Goal: Find specific page/section

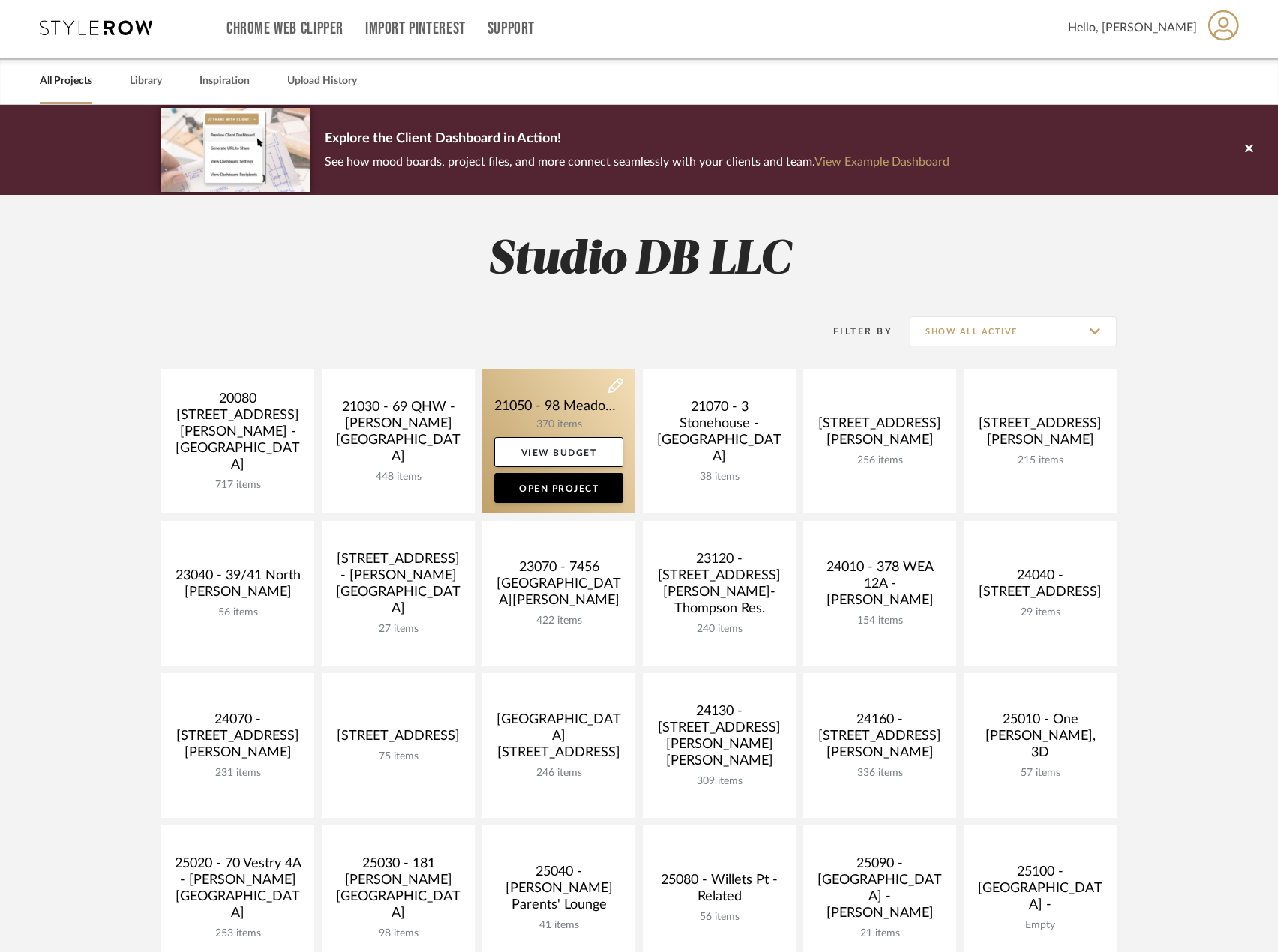
scroll to position [375, 0]
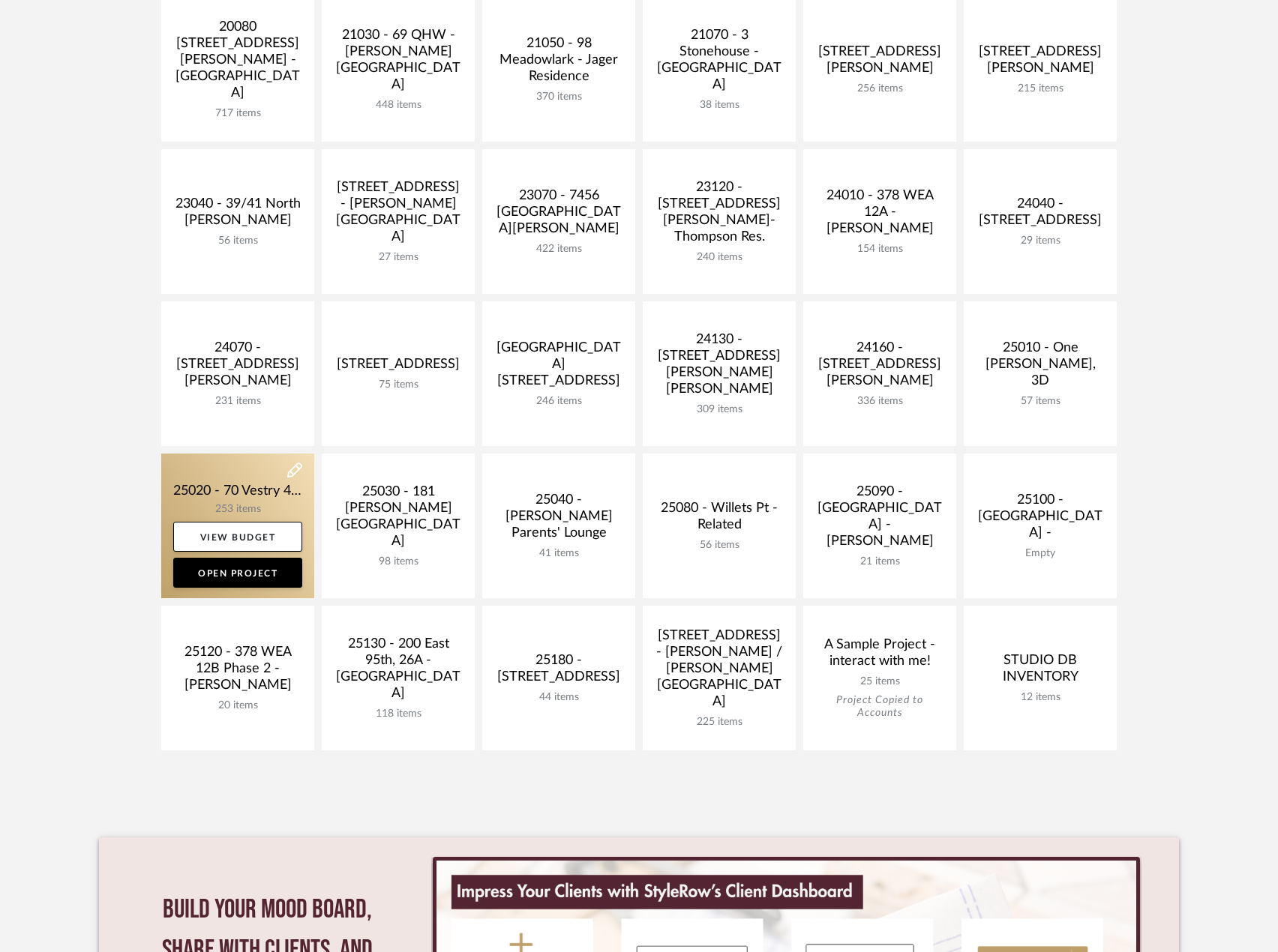
click at [261, 490] on link at bounding box center [237, 525] width 153 height 145
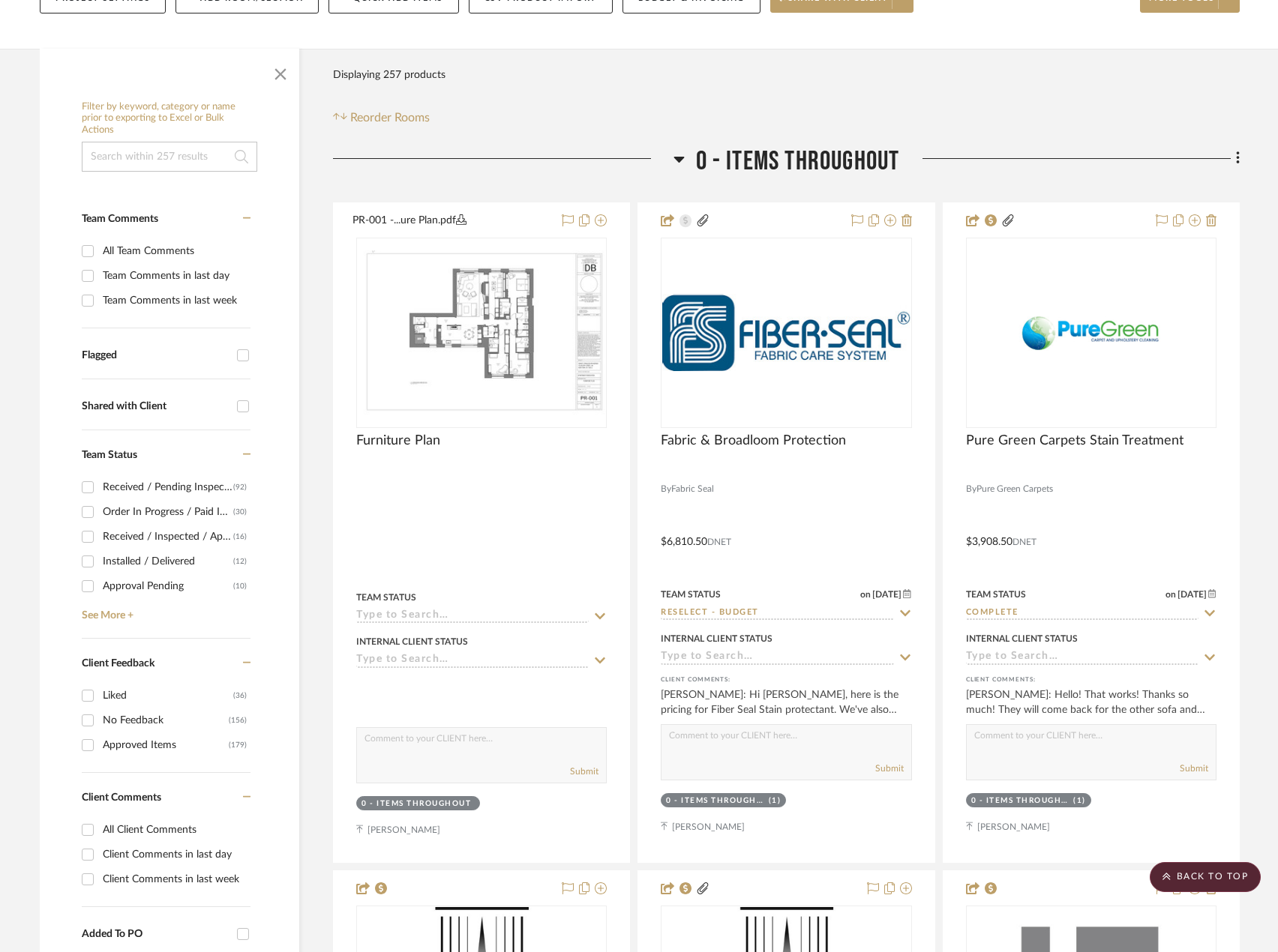
scroll to position [150, 0]
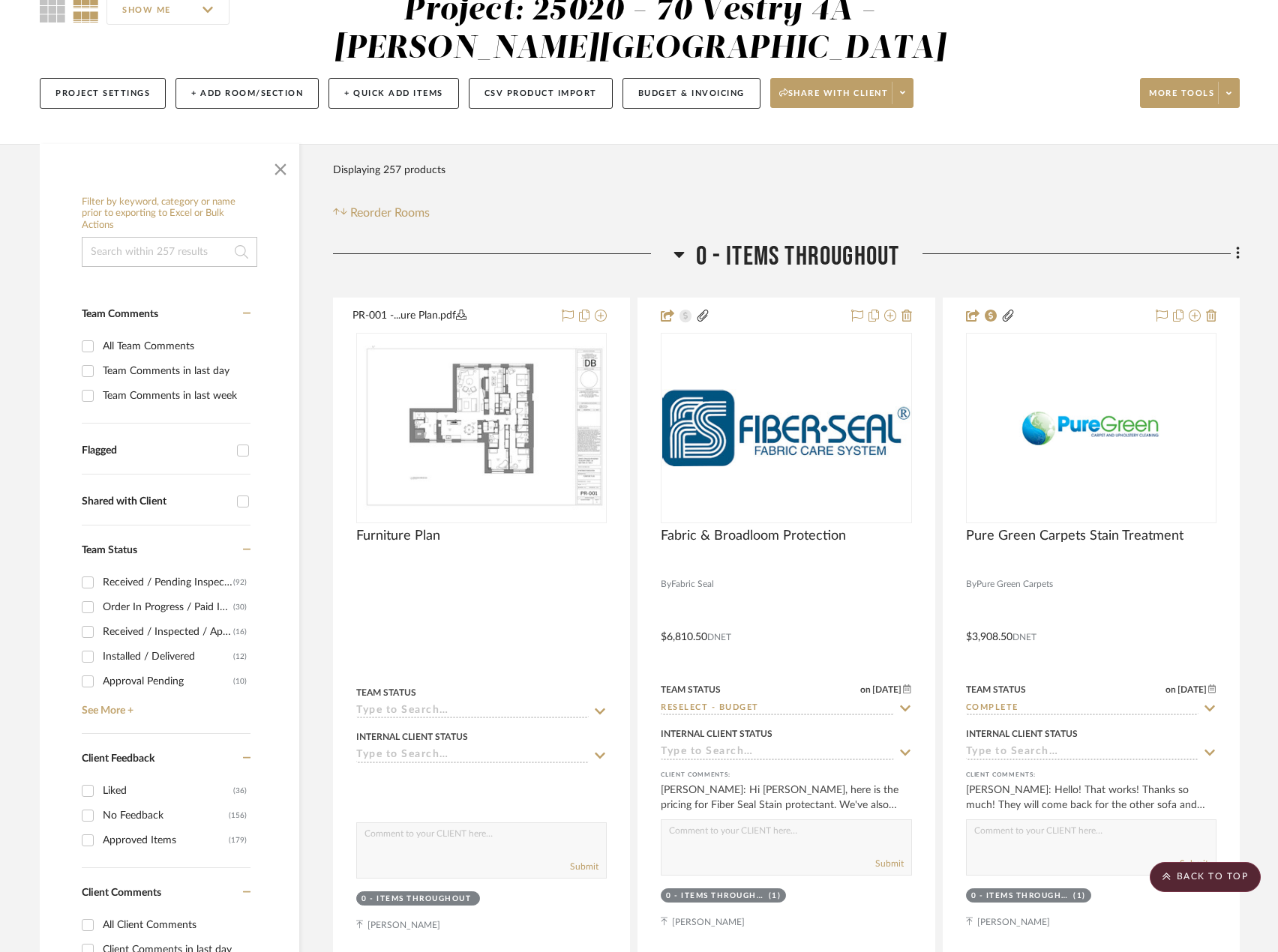
click at [196, 246] on input at bounding box center [169, 252] width 176 height 30
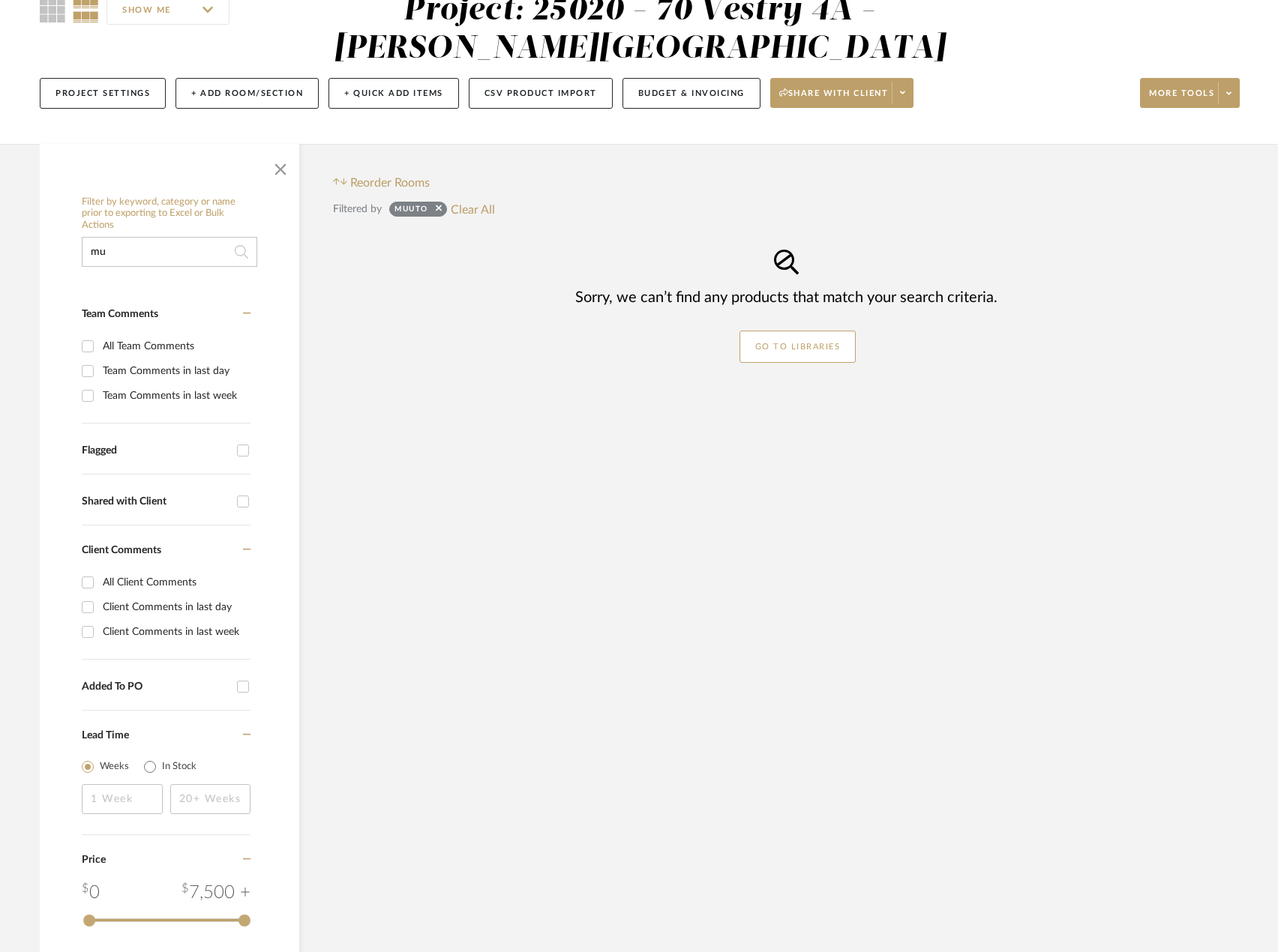
type input "m"
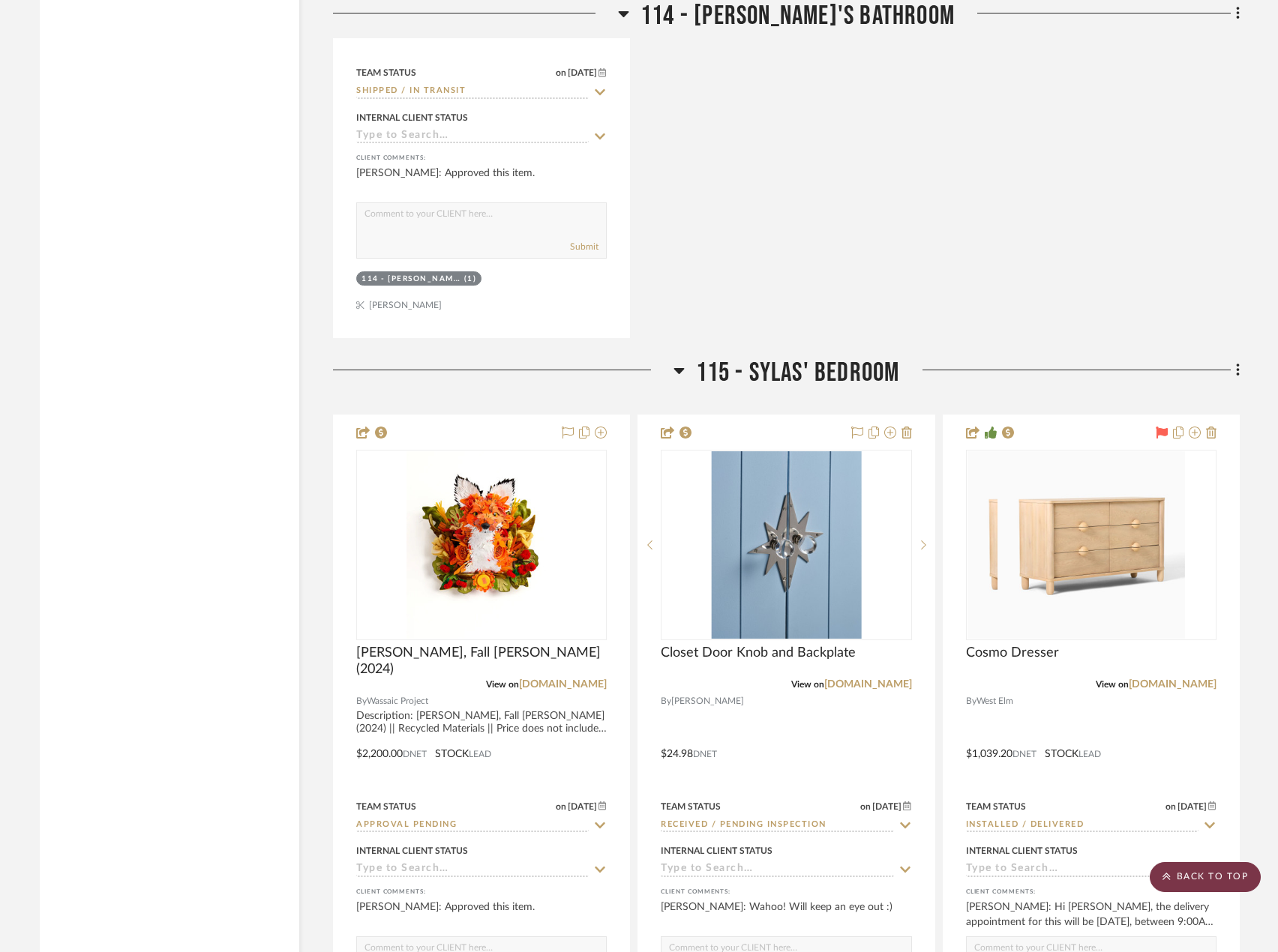
type input "d"
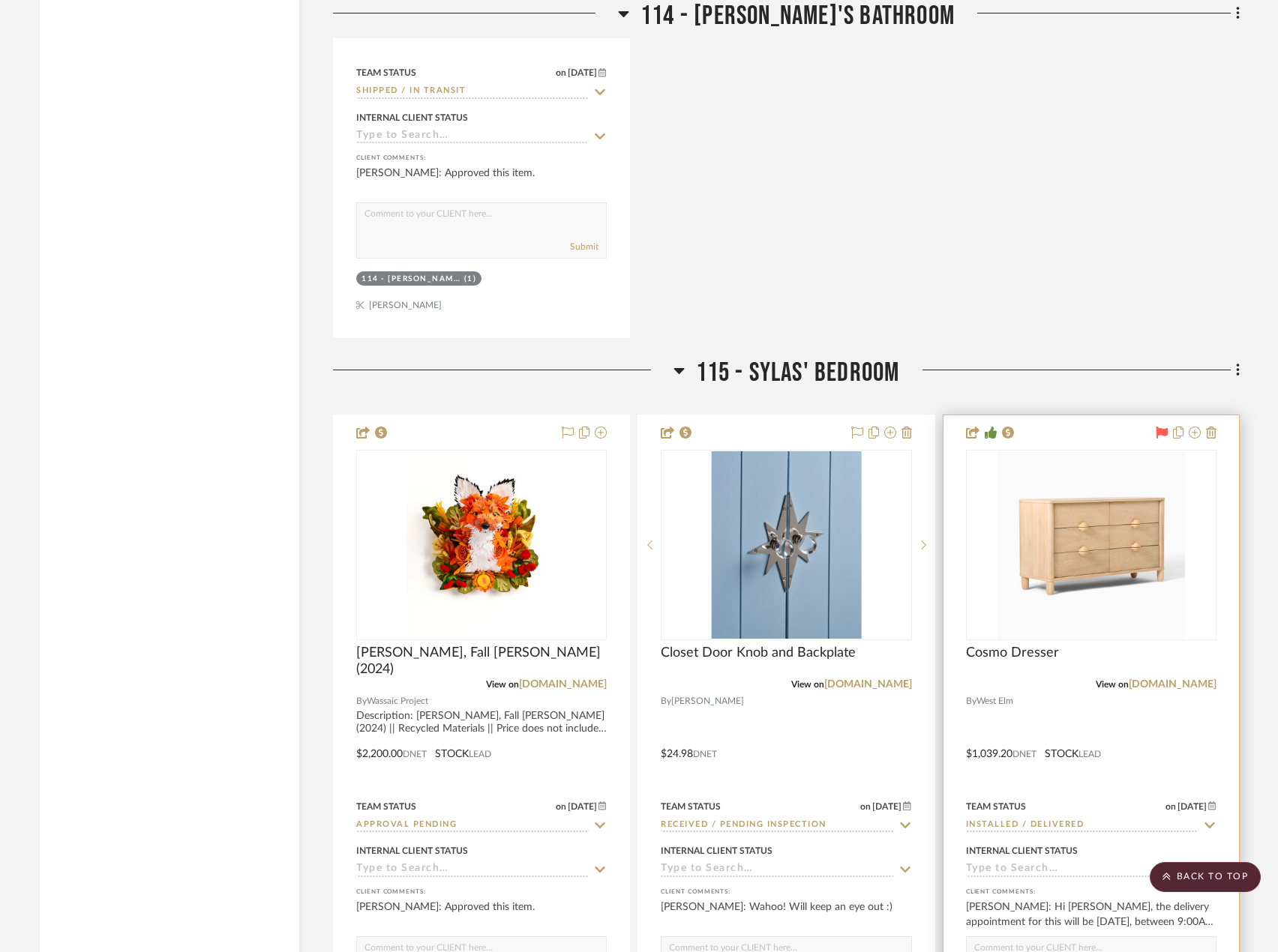
drag, startPoint x: 1210, startPoint y: 871, endPoint x: 1070, endPoint y: 670, distance: 245.0
click at [1210, 870] on scroll-to-top-button "BACK TO TOP" at bounding box center [1205, 877] width 111 height 30
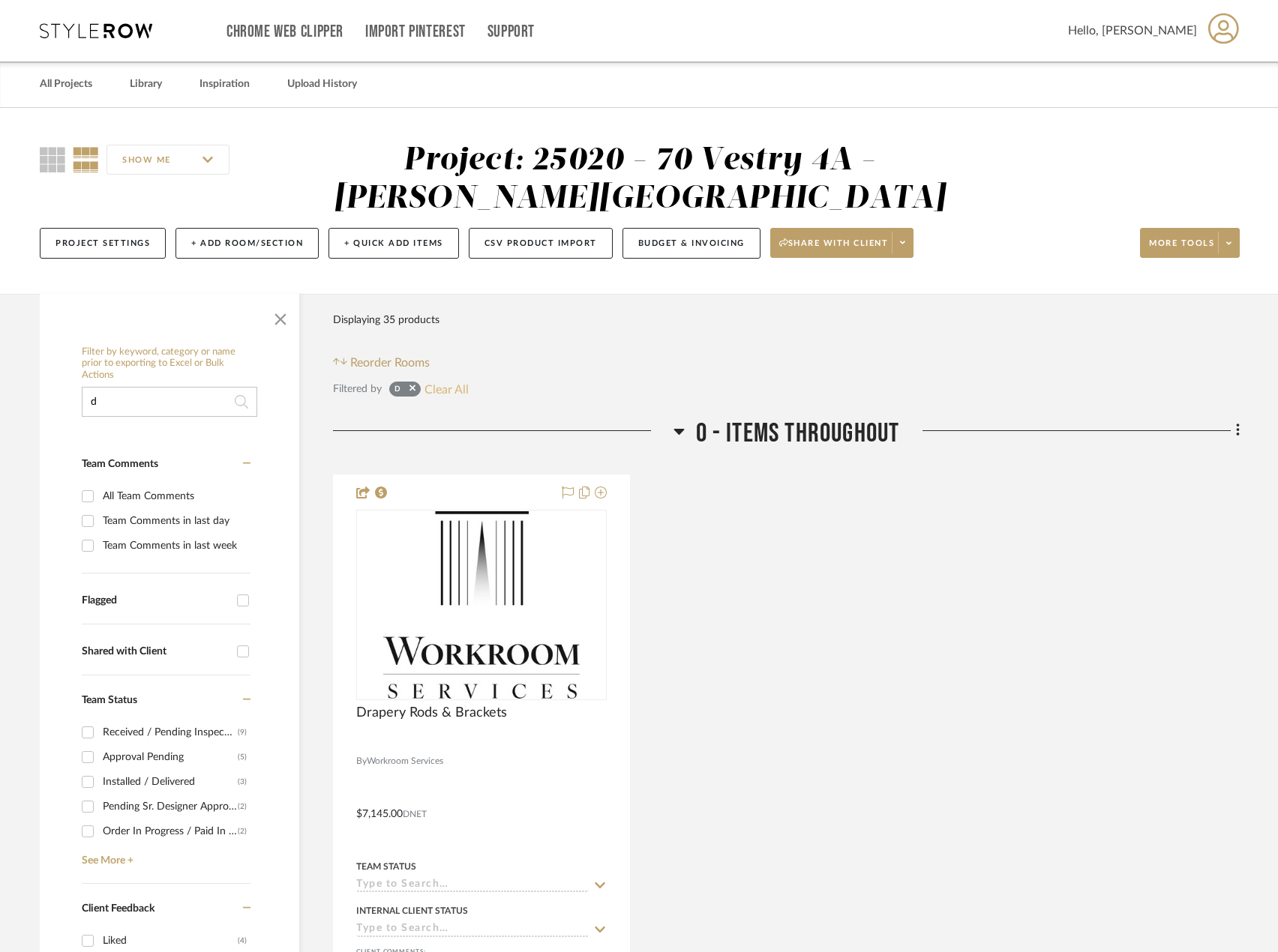
click at [432, 395] on button "Clear All" at bounding box center [446, 389] width 44 height 20
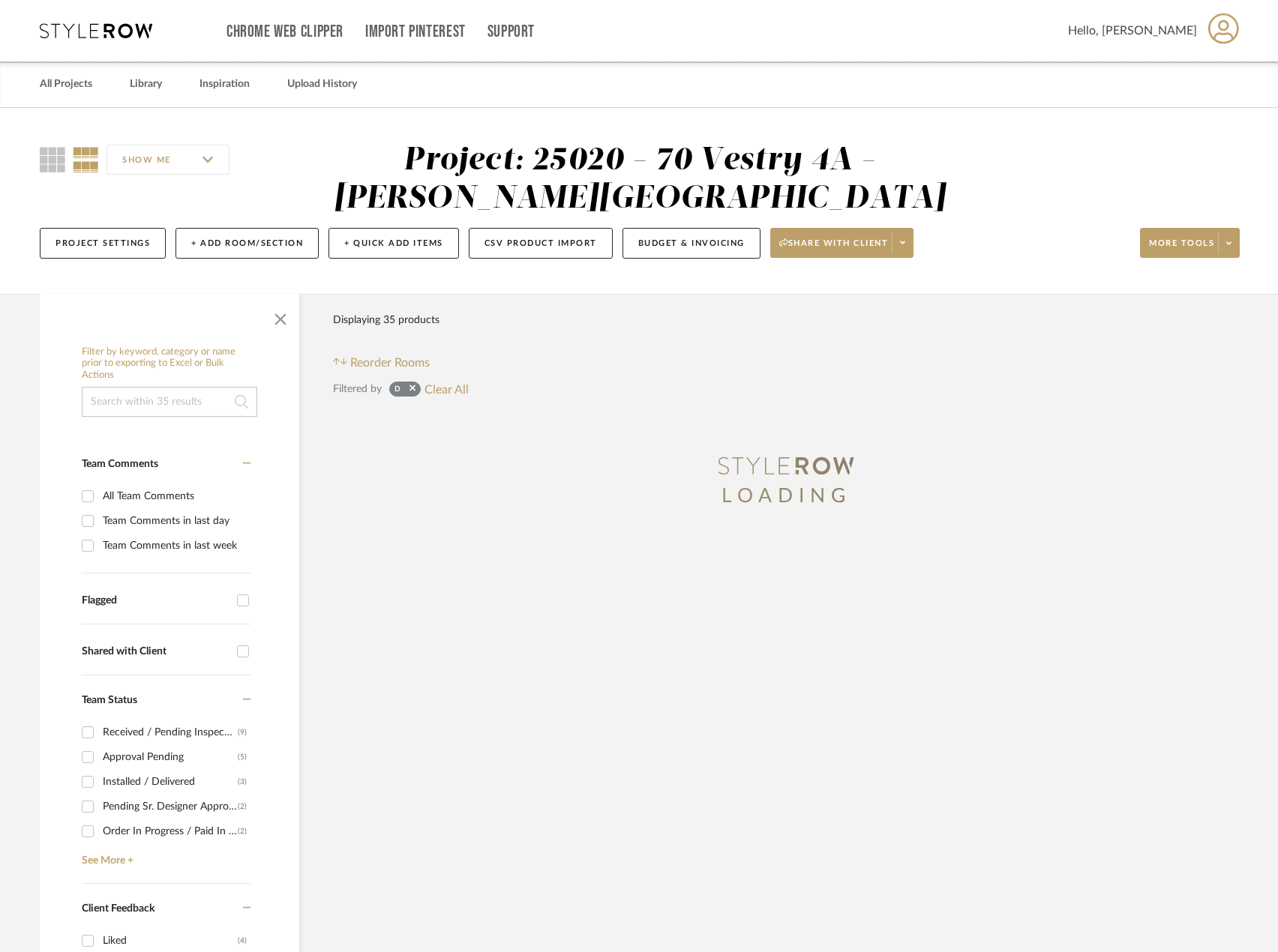
click at [162, 404] on input at bounding box center [169, 401] width 176 height 30
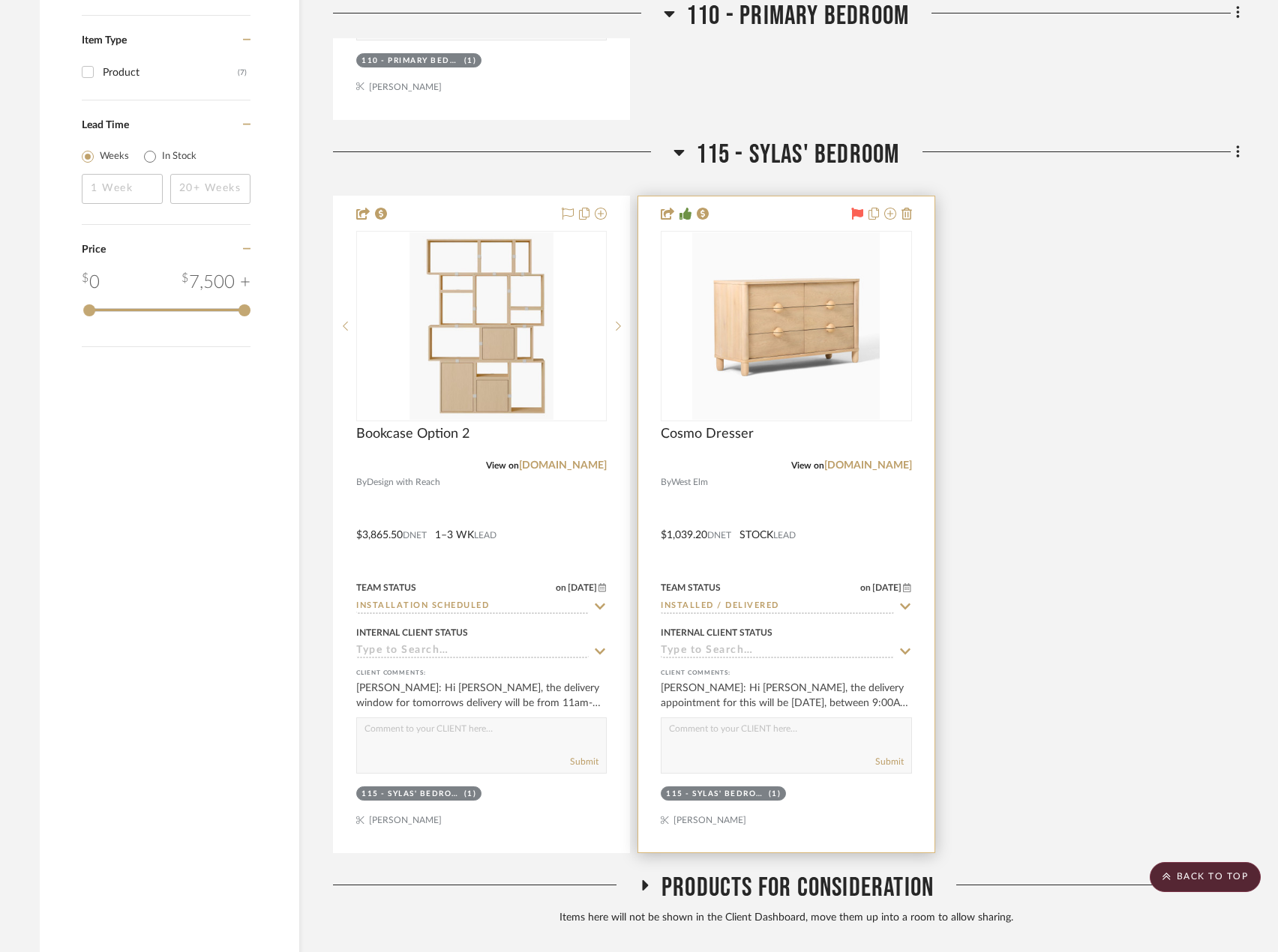
scroll to position [1843, 0]
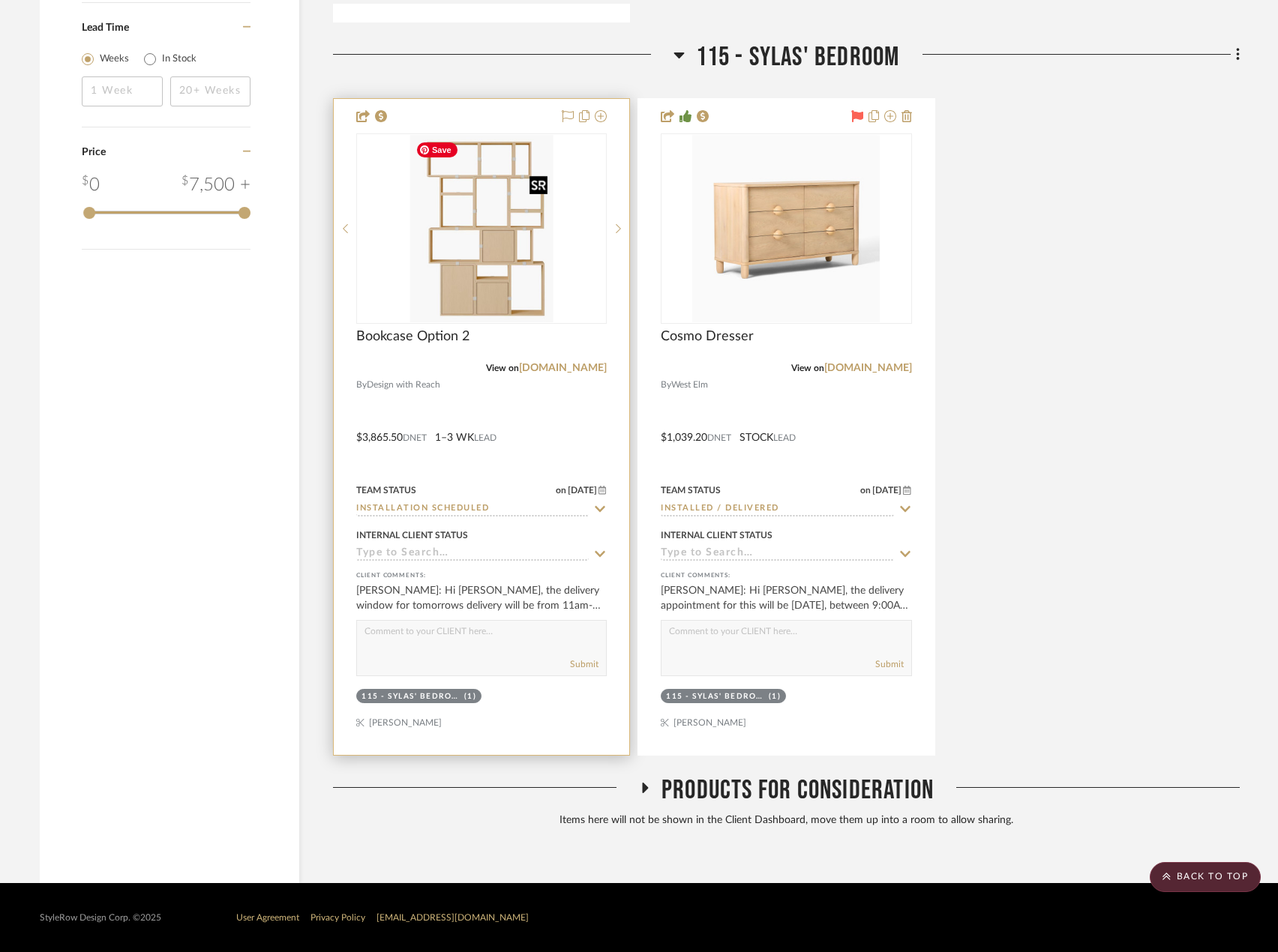
type input "book"
click at [0, 0] on img at bounding box center [0, 0] width 0 height 0
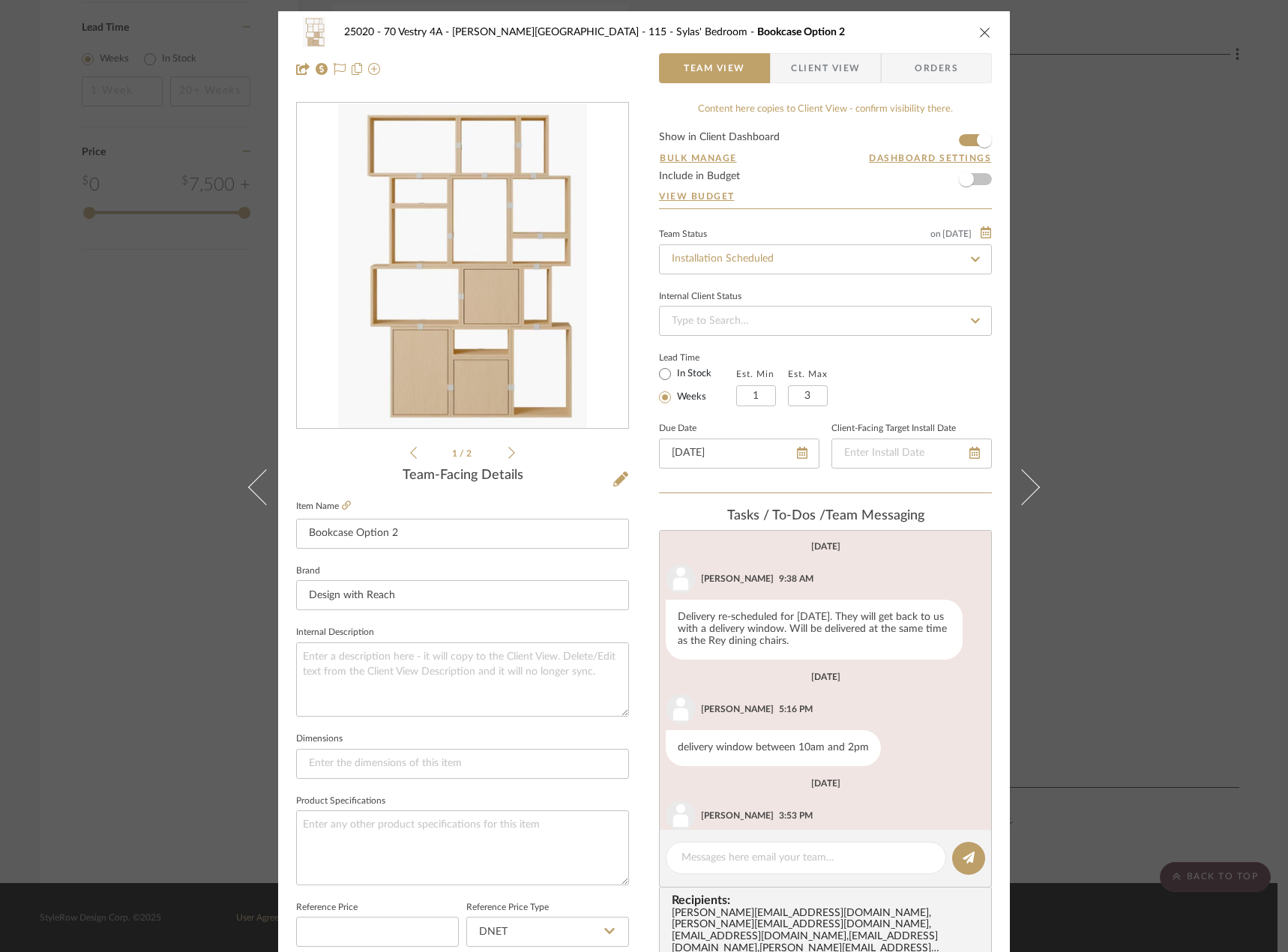
scroll to position [1154, 0]
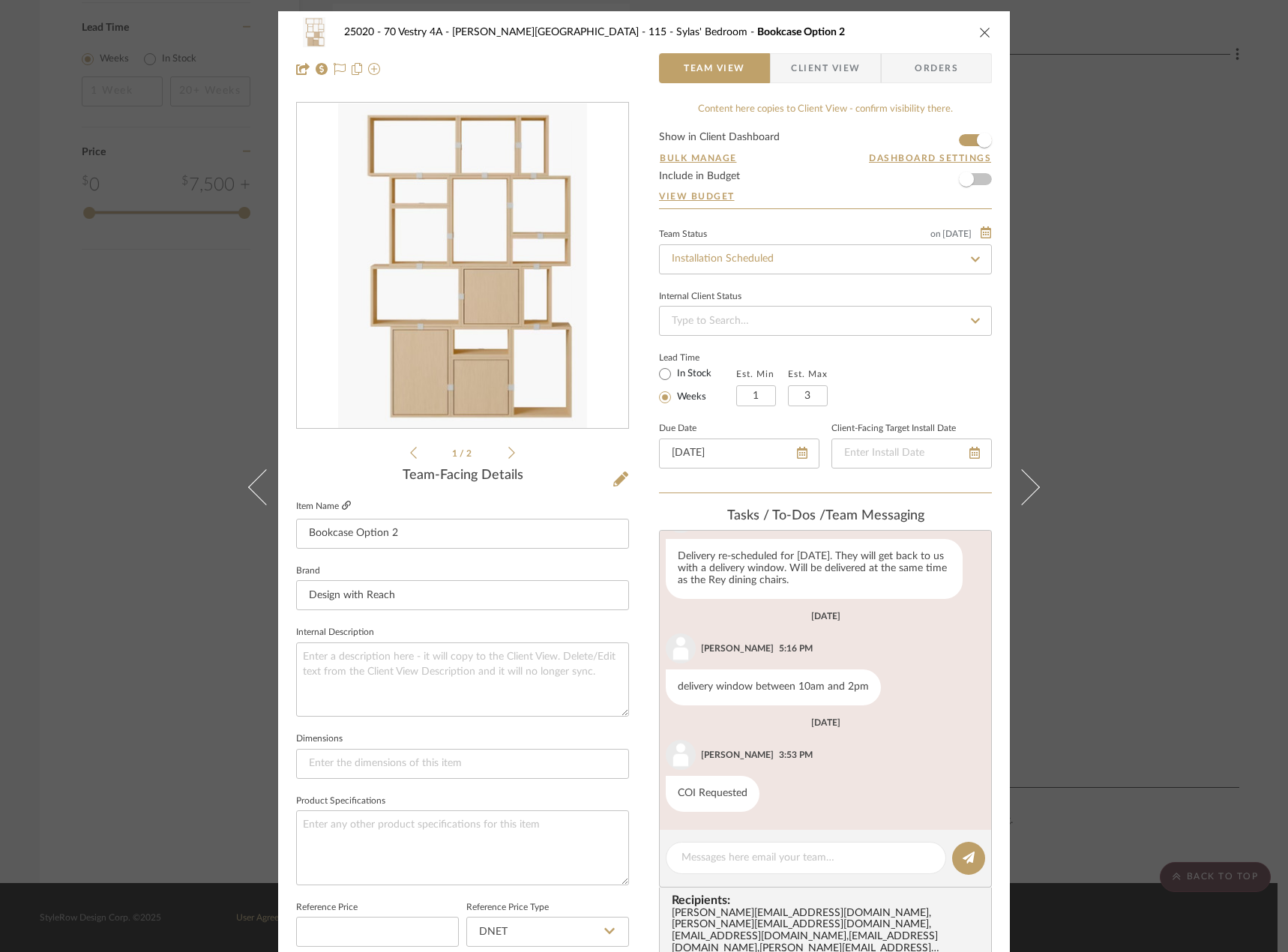
click at [344, 507] on icon at bounding box center [346, 505] width 9 height 9
